Goal: Information Seeking & Learning: Learn about a topic

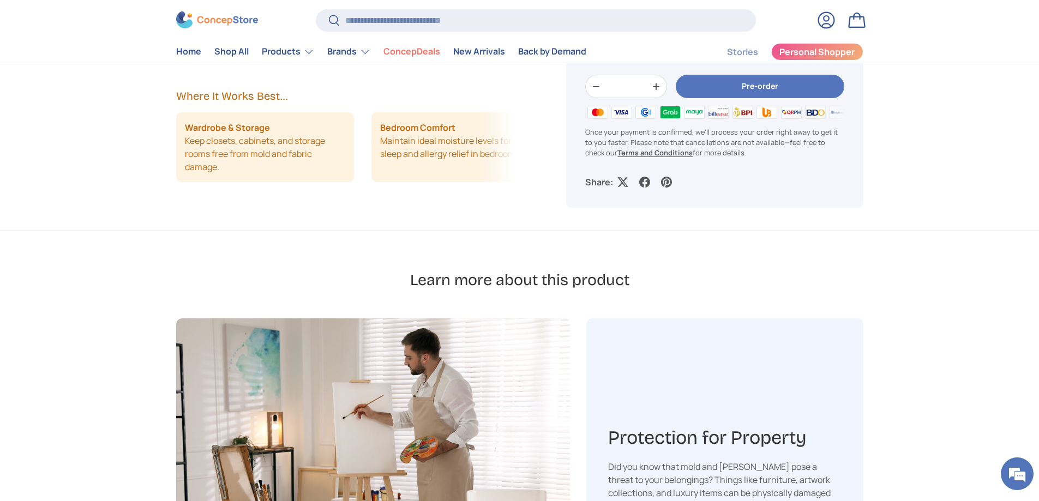
scroll to position [1200, 0]
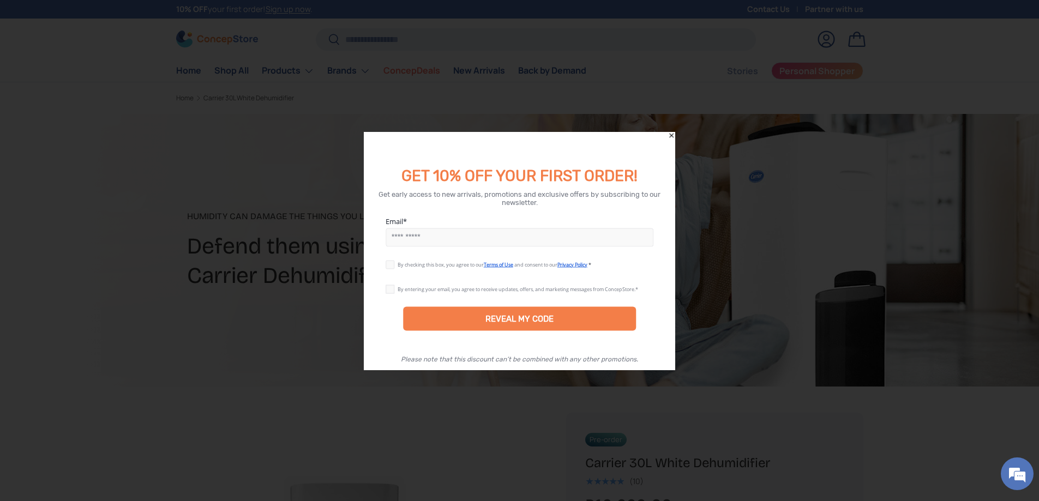
click at [672, 135] on icon "Close" at bounding box center [671, 135] width 4 height 4
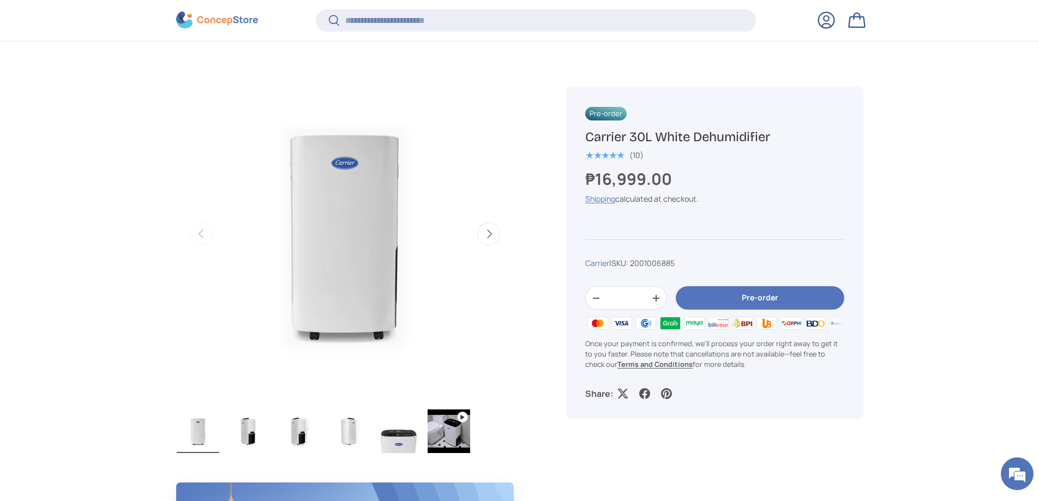
scroll to position [329, 0]
